Goal: Task Accomplishment & Management: Manage account settings

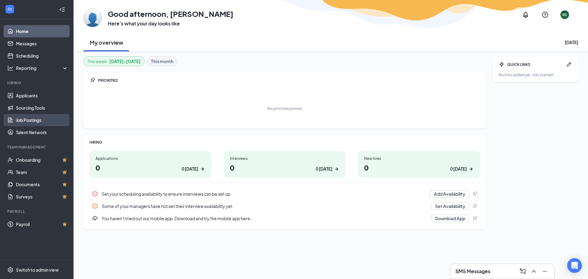
click at [28, 118] on link "Job Postings" at bounding box center [42, 120] width 52 height 12
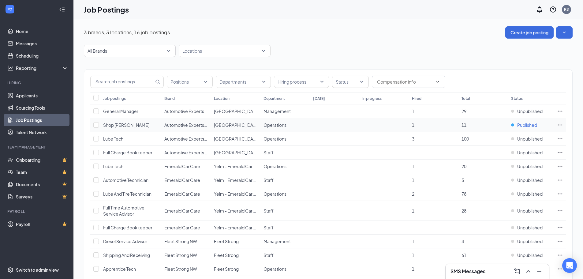
click at [527, 122] on span "Published" at bounding box center [527, 125] width 20 height 6
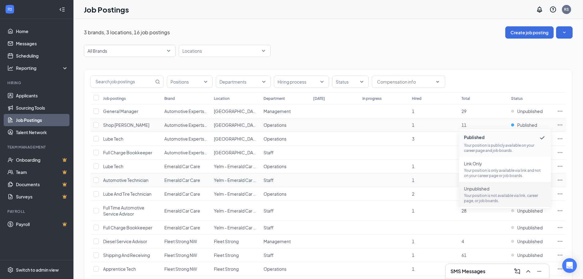
click at [474, 187] on span "Unpublished" at bounding box center [505, 188] width 82 height 6
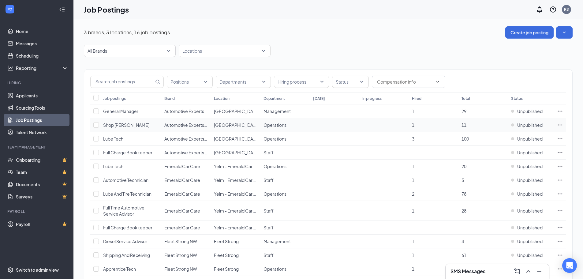
click at [559, 124] on icon "Ellipses" at bounding box center [560, 125] width 6 height 6
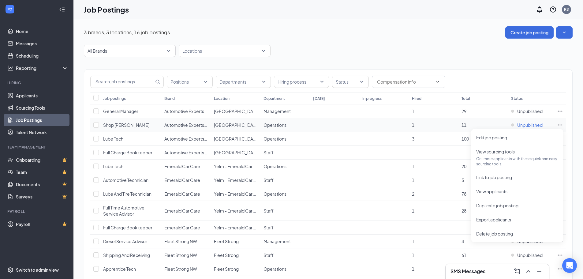
click at [526, 125] on span "Unpublished" at bounding box center [529, 125] width 25 height 6
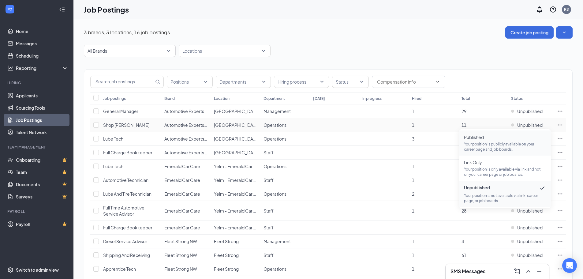
click at [474, 139] on span "Published" at bounding box center [505, 137] width 82 height 6
